Goal: Information Seeking & Learning: Learn about a topic

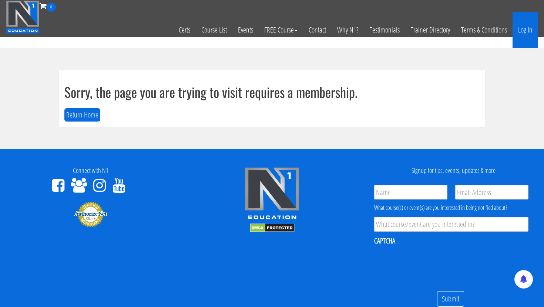
click at [531, 27] on link "Log In" at bounding box center [525, 30] width 26 height 36
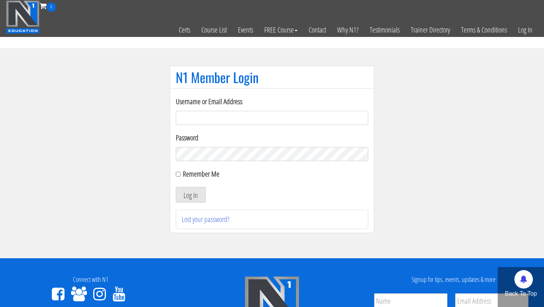
click at [286, 122] on input "Username or Email Address" at bounding box center [272, 118] width 192 height 14
type input "[EMAIL_ADDRESS][DOMAIN_NAME]"
click at [195, 200] on button "Log In" at bounding box center [191, 195] width 30 height 16
click at [189, 197] on button "Log In" at bounding box center [191, 195] width 30 height 16
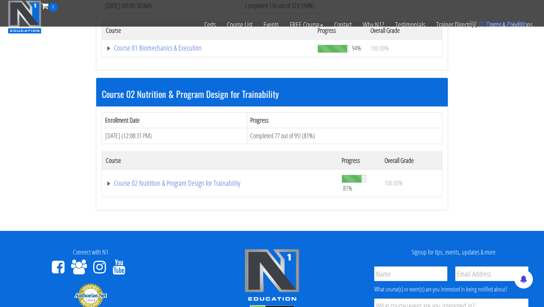
scroll to position [227, 0]
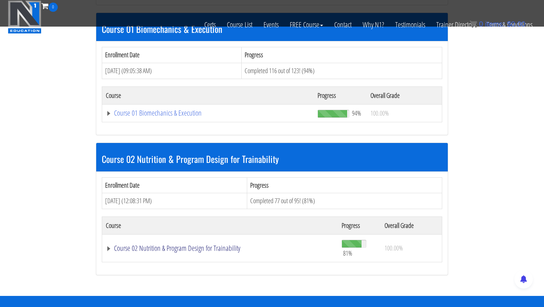
click at [151, 248] on link "Course 02 Nutrition & Program Design for Trainability" at bounding box center [220, 248] width 228 height 7
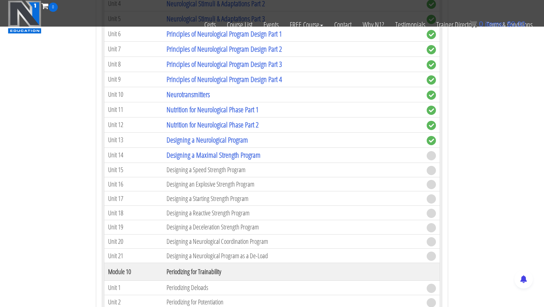
scroll to position [1670, 0]
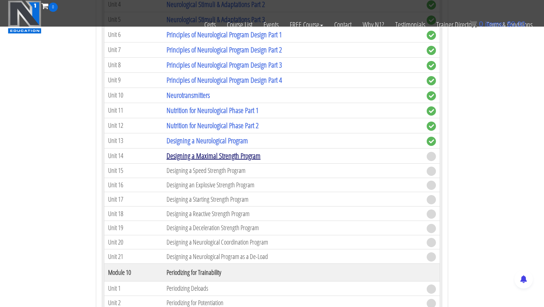
click at [207, 152] on link "Designing a Maximal Strength Program" at bounding box center [213, 156] width 94 height 10
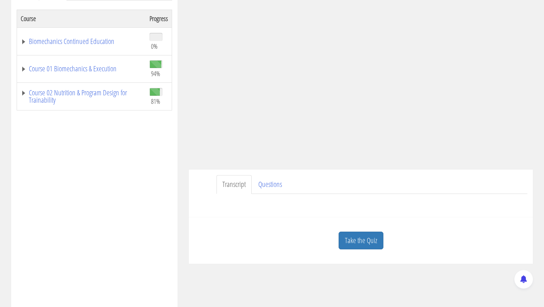
scroll to position [119, 0]
click at [365, 243] on link "Take the Quiz" at bounding box center [360, 242] width 45 height 18
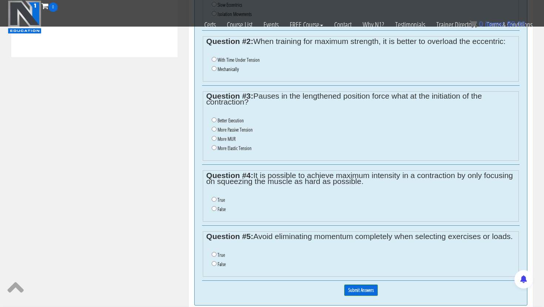
scroll to position [399, 0]
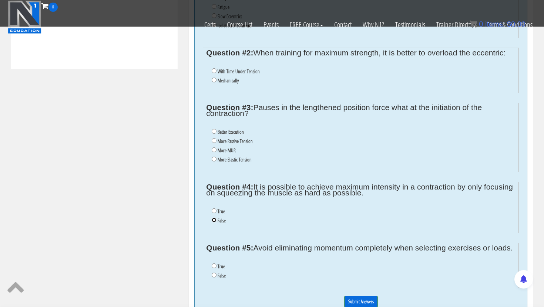
click at [214, 219] on input "False" at bounding box center [214, 220] width 5 height 5
radio input "true"
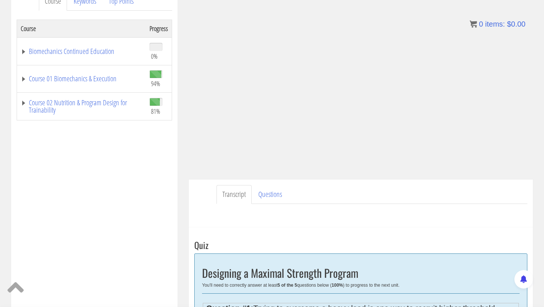
scroll to position [114, 0]
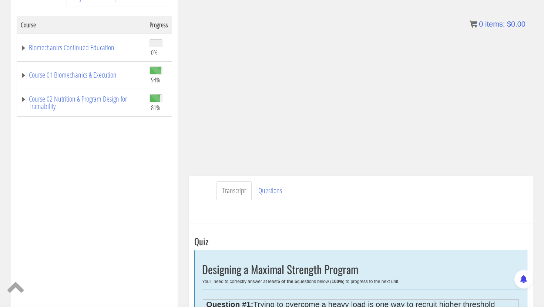
click at [153, 216] on div "Course Progress Biomechanics Continued Education 0% Module 1 Continued Educatio…" at bounding box center [94, 201] width 155 height 370
click at [395, 185] on ul "Transcript Questions" at bounding box center [371, 191] width 311 height 19
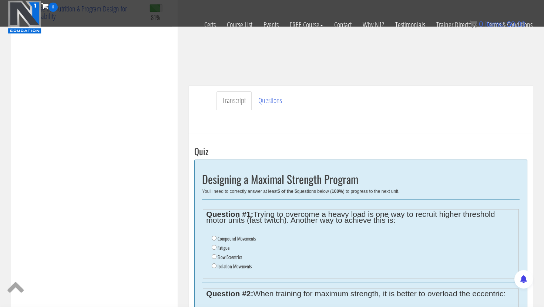
scroll to position [175, 0]
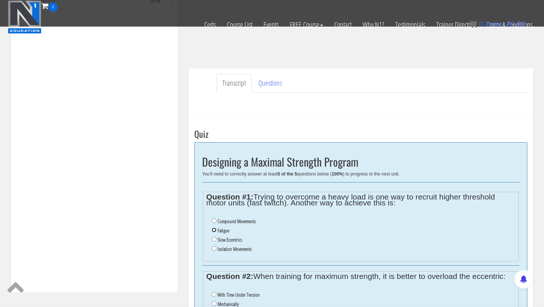
click at [214, 231] on input "Fatigue" at bounding box center [214, 230] width 5 height 5
radio input "true"
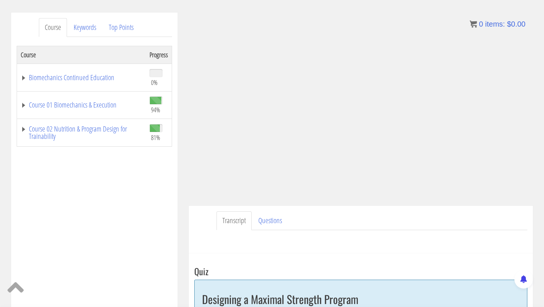
scroll to position [81, 0]
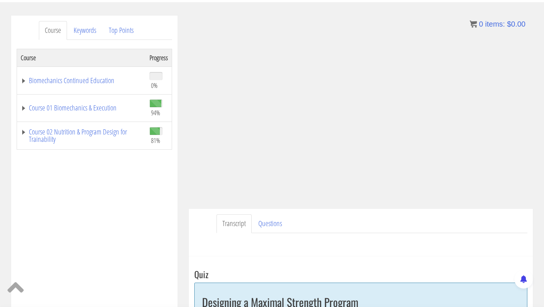
click at [390, 232] on ul "Transcript Questions" at bounding box center [371, 223] width 311 height 19
click at [440, 219] on ul "Transcript Questions" at bounding box center [371, 223] width 311 height 19
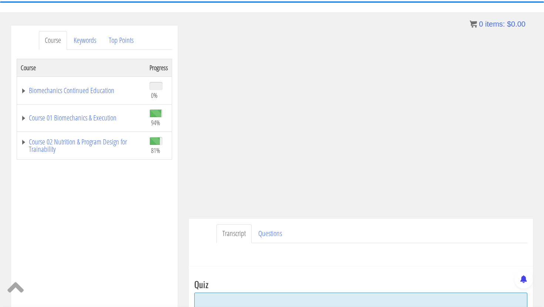
scroll to position [67, 0]
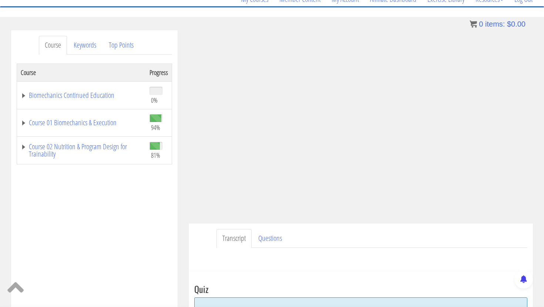
click at [456, 244] on ul "Transcript Questions" at bounding box center [371, 238] width 311 height 19
click at [98, 241] on div "Course Progress Biomechanics Continued Education 0% Module 1 Continued Educatio…" at bounding box center [94, 249] width 155 height 370
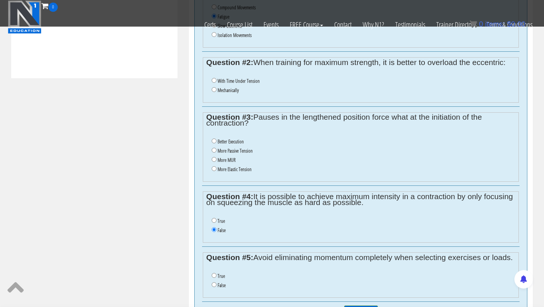
scroll to position [444, 0]
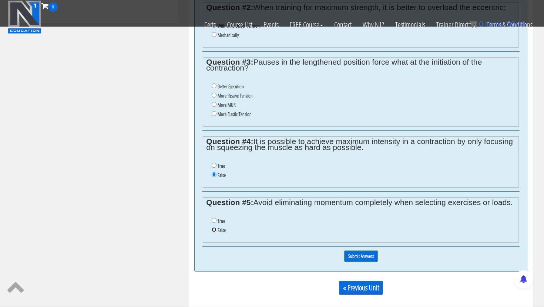
click at [213, 231] on input "False" at bounding box center [214, 229] width 5 height 5
radio input "true"
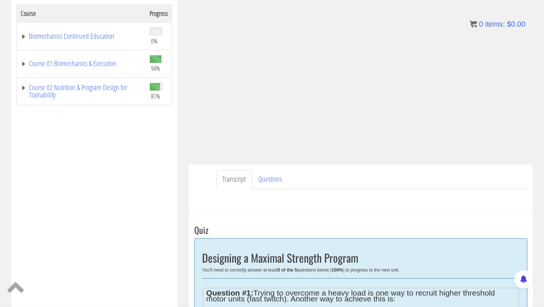
scroll to position [129, 0]
